Goal: Browse casually

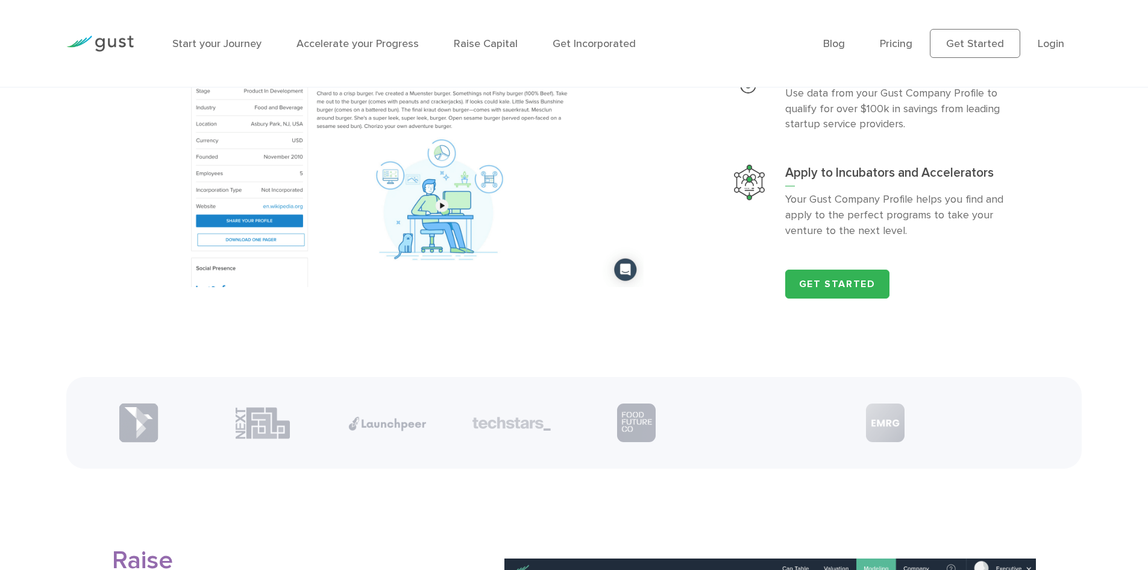
scroll to position [1627, 0]
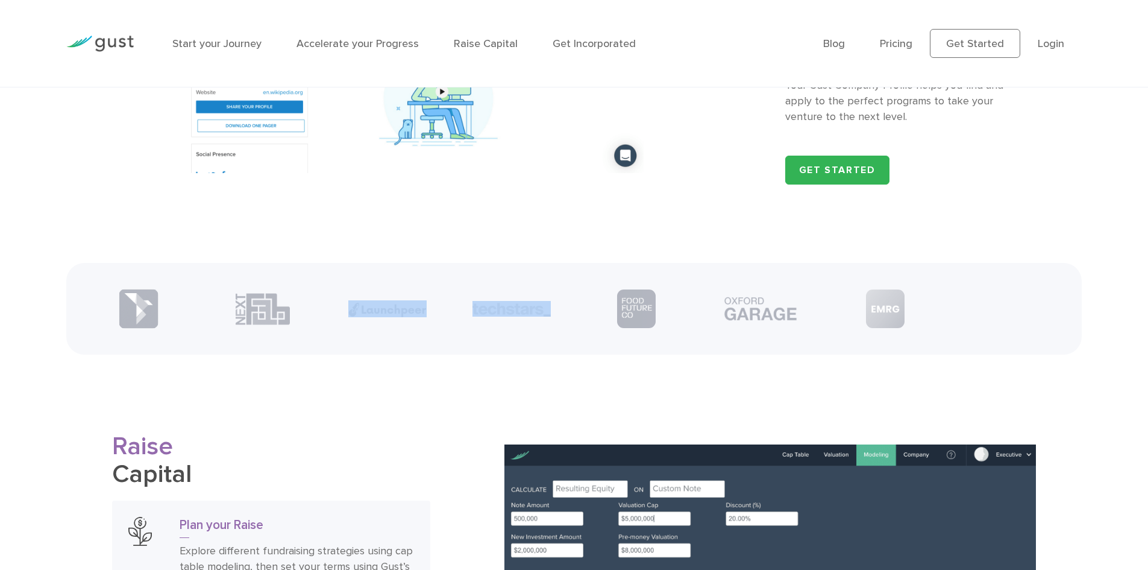
drag, startPoint x: 465, startPoint y: 307, endPoint x: 533, endPoint y: 331, distance: 71.9
click at [533, 331] on ul at bounding box center [574, 308] width 996 height 60
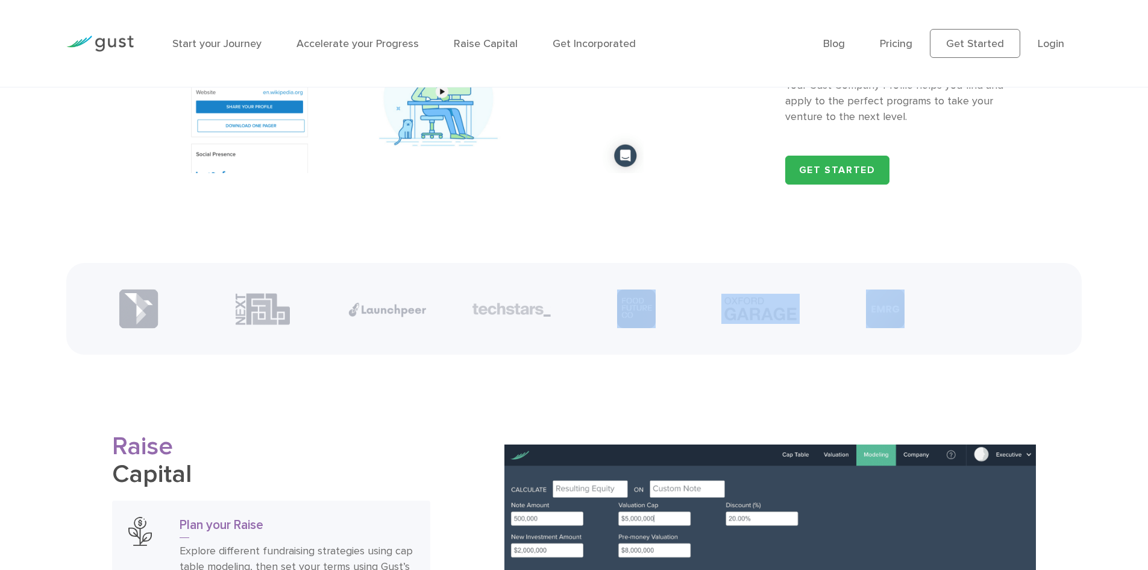
drag, startPoint x: 582, startPoint y: 314, endPoint x: 874, endPoint y: 327, distance: 292.6
click at [918, 339] on ul at bounding box center [574, 308] width 996 height 60
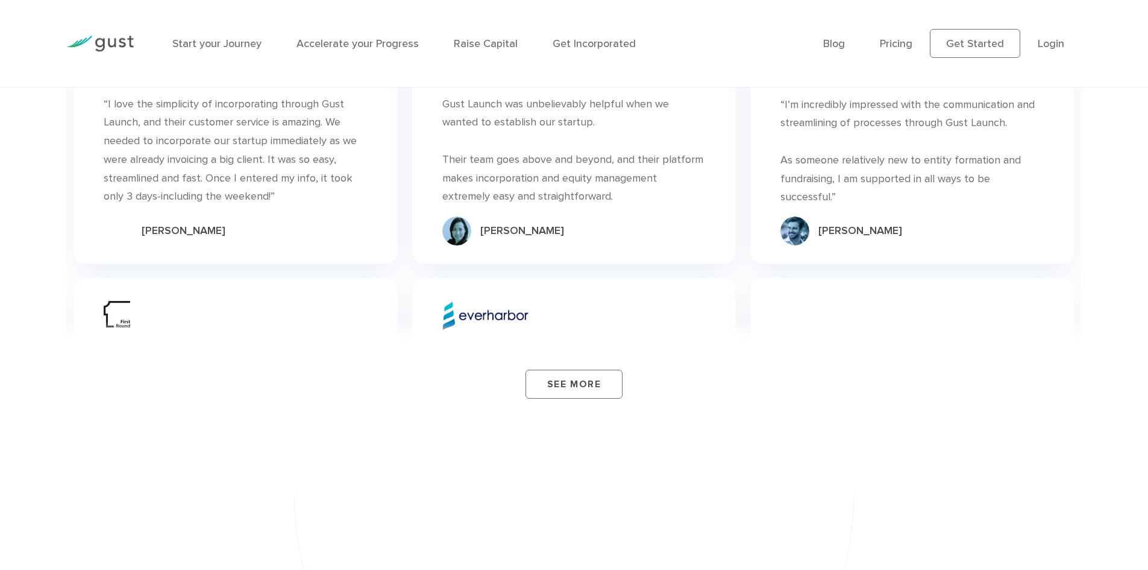
scroll to position [4279, 0]
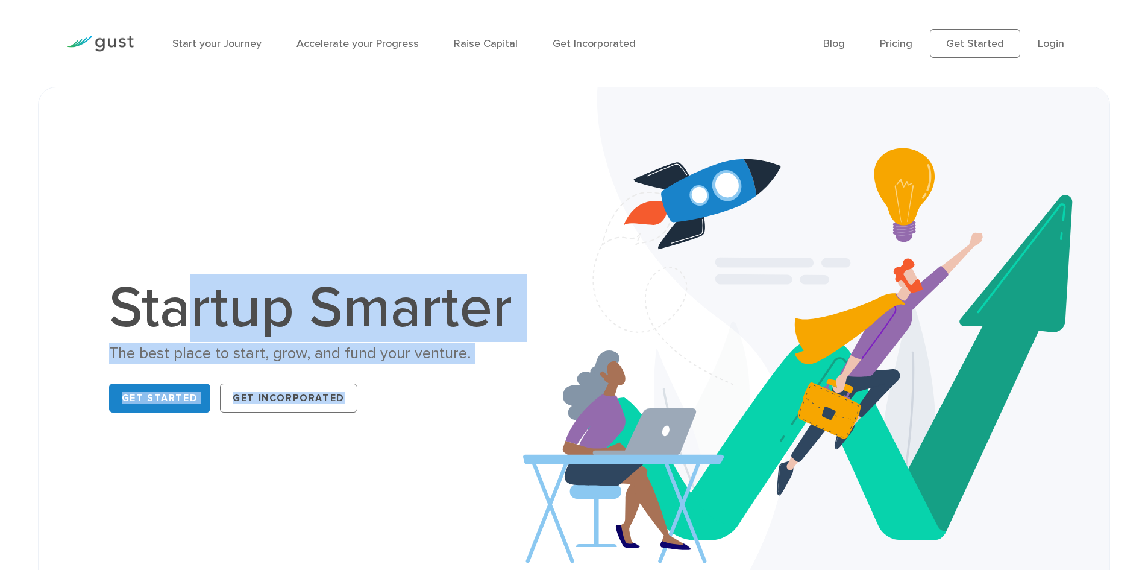
drag, startPoint x: 417, startPoint y: 277, endPoint x: 624, endPoint y: 313, distance: 210.0
click at [624, 313] on div "Startup Smarter The best place to start, grow, and fund your venture. Get Start…" at bounding box center [574, 349] width 1029 height 462
click at [610, 309] on img at bounding box center [816, 348] width 587 height 522
click at [545, 310] on img at bounding box center [816, 348] width 587 height 522
click at [486, 272] on div "Startup Smarter The best place to start, grow, and fund your venture. Get Start…" at bounding box center [574, 349] width 1029 height 462
